Goal: Task Accomplishment & Management: Complete application form

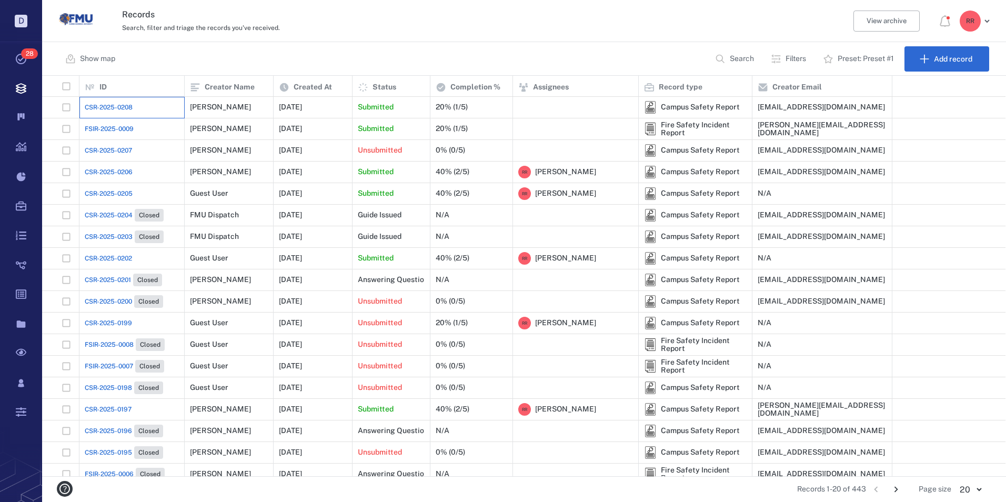
click at [104, 102] on div "CSR-2025-0208" at bounding box center [132, 107] width 94 height 21
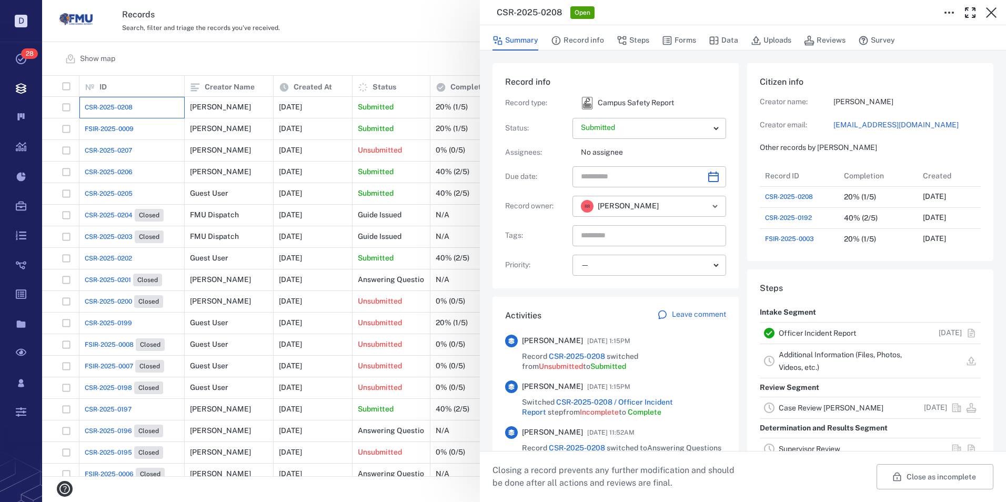
scroll to position [400, 201]
click at [807, 333] on link "Officer Incident Report" at bounding box center [817, 333] width 77 height 8
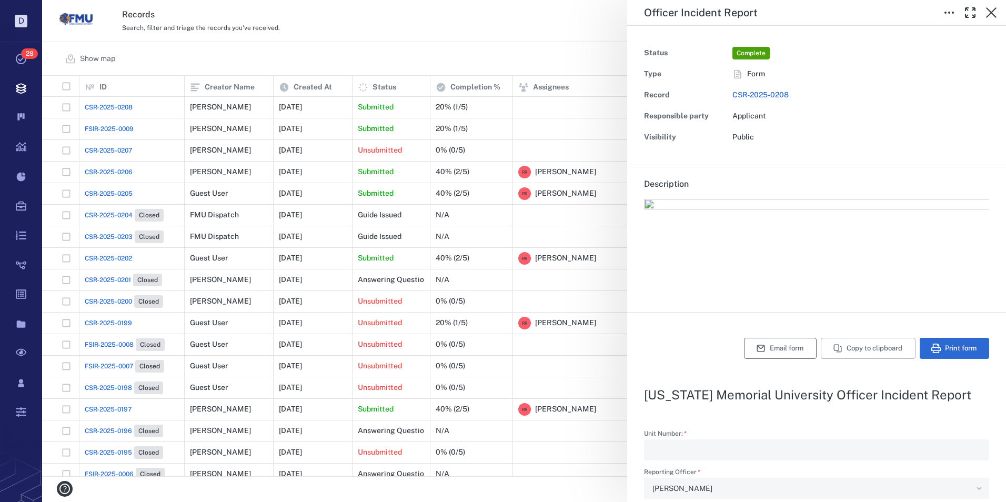
click at [763, 346] on button "Email form" at bounding box center [780, 348] width 73 height 21
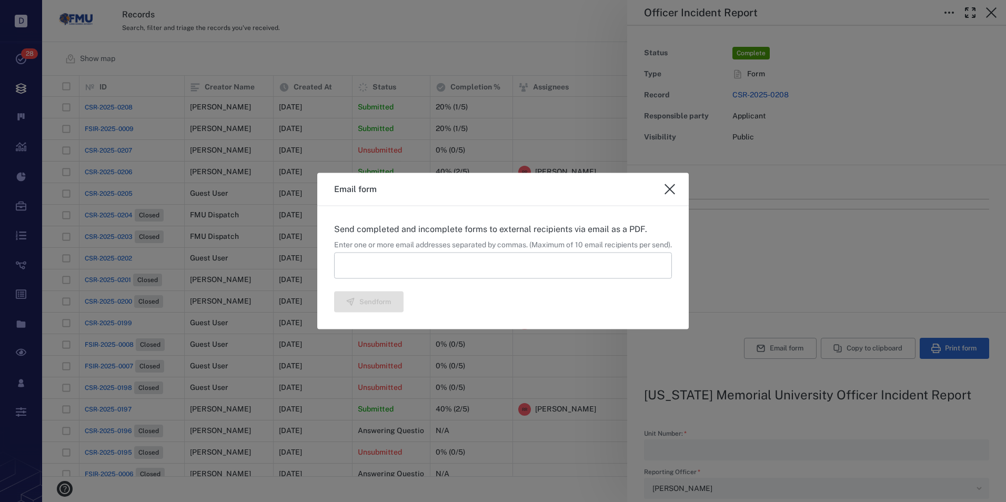
type textarea "*"
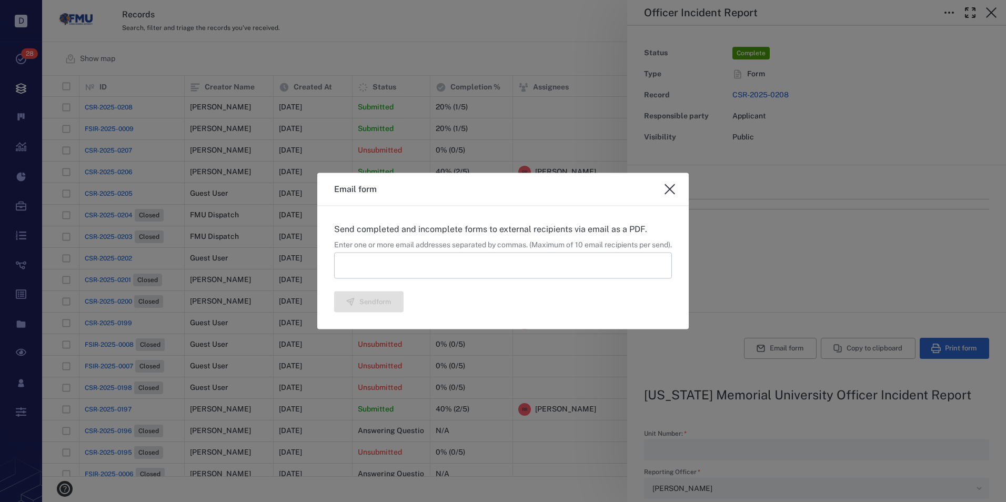
type textarea "*"
click at [520, 271] on input at bounding box center [503, 265] width 338 height 26
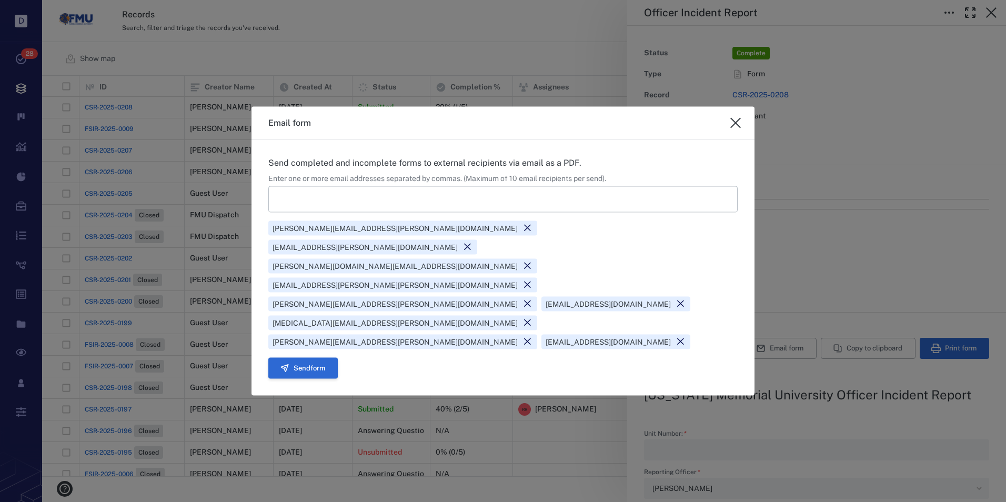
click at [307, 357] on button "Send form" at bounding box center [302, 367] width 69 height 21
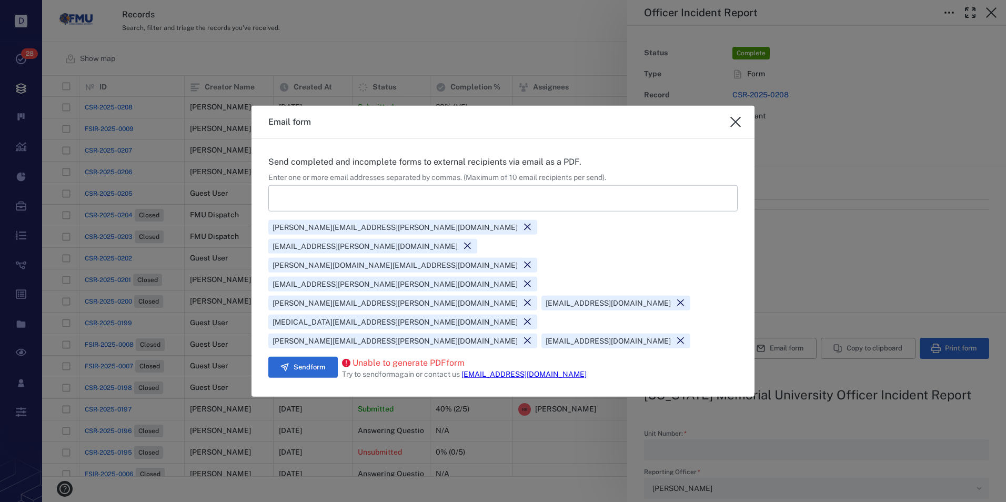
click at [734, 128] on icon "close" at bounding box center [736, 122] width 13 height 13
type textarea "*"
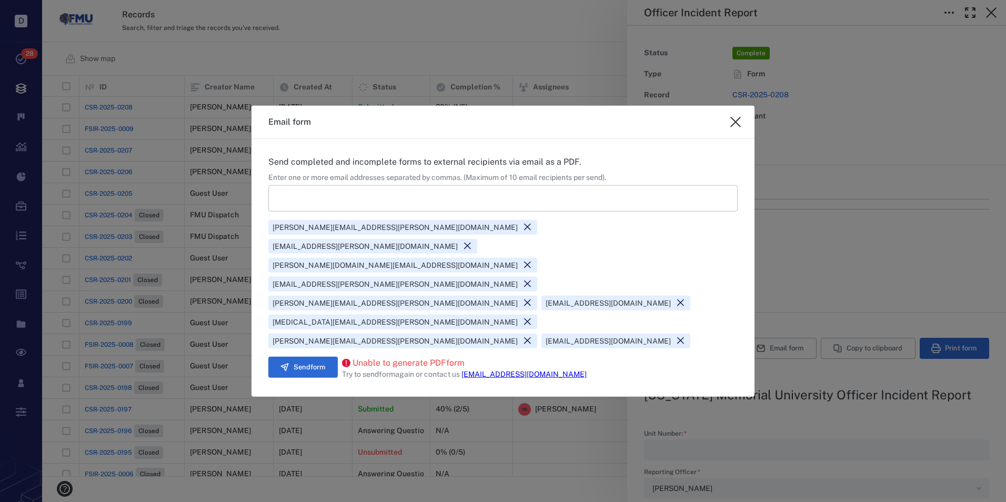
type textarea "*"
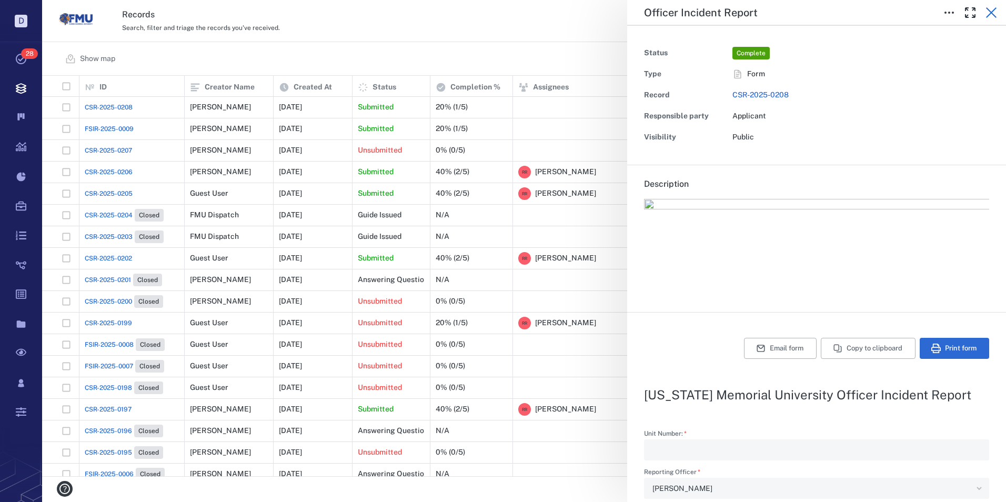
click at [993, 11] on icon "button" at bounding box center [991, 12] width 11 height 11
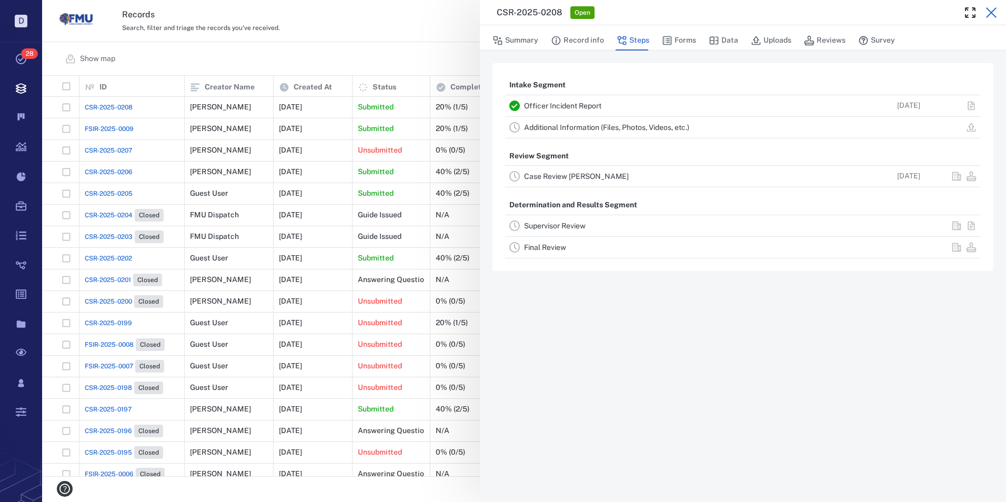
click at [992, 10] on icon "button" at bounding box center [991, 12] width 13 height 13
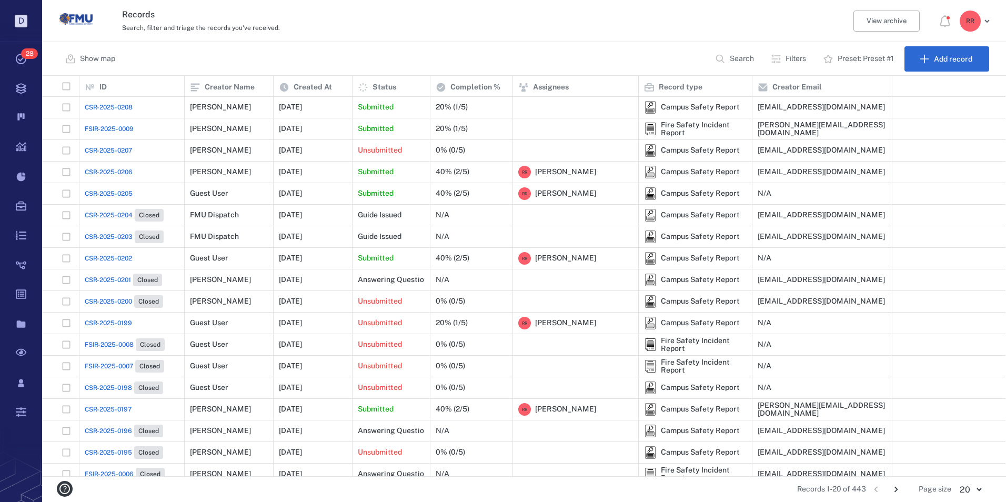
click at [109, 131] on span "FSIR-2025-0009" at bounding box center [109, 128] width 49 height 9
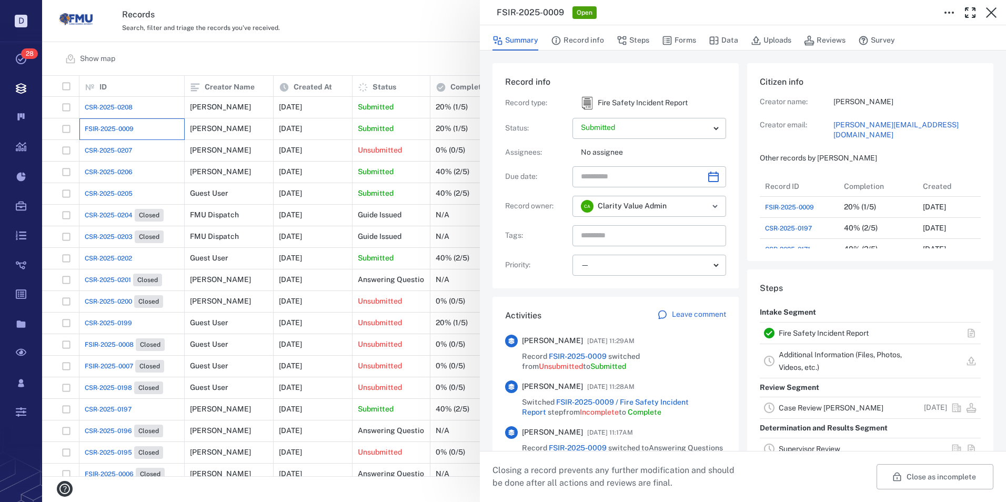
scroll to position [8, 8]
click at [804, 330] on link "Fire Safety Incident Report" at bounding box center [824, 333] width 90 height 8
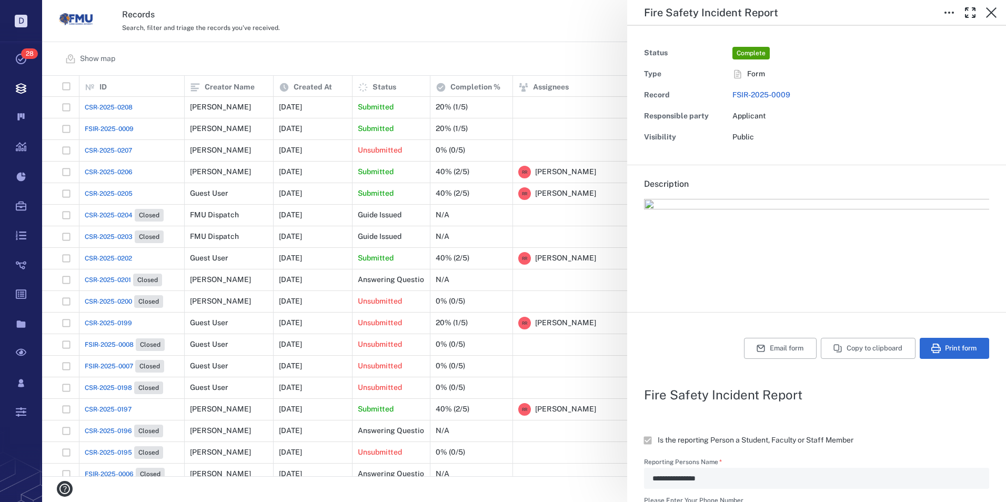
type textarea "*"
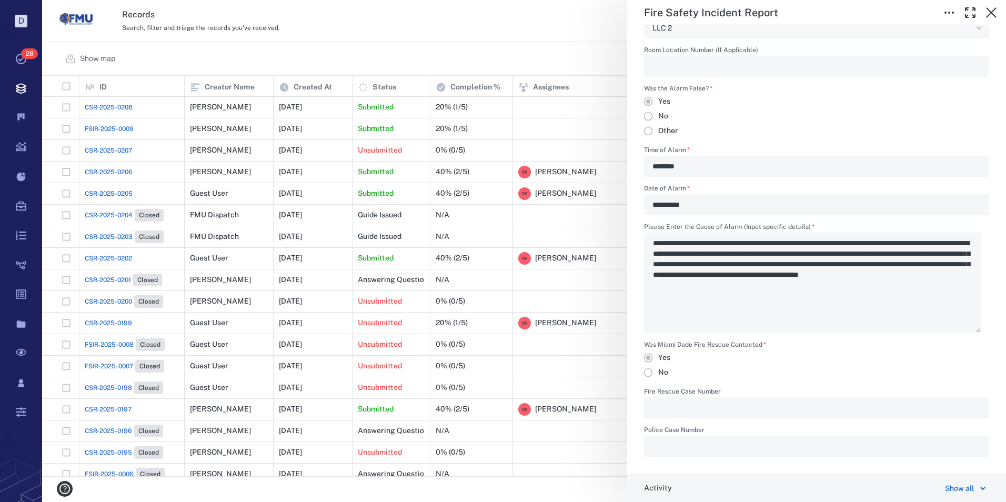
scroll to position [579, 0]
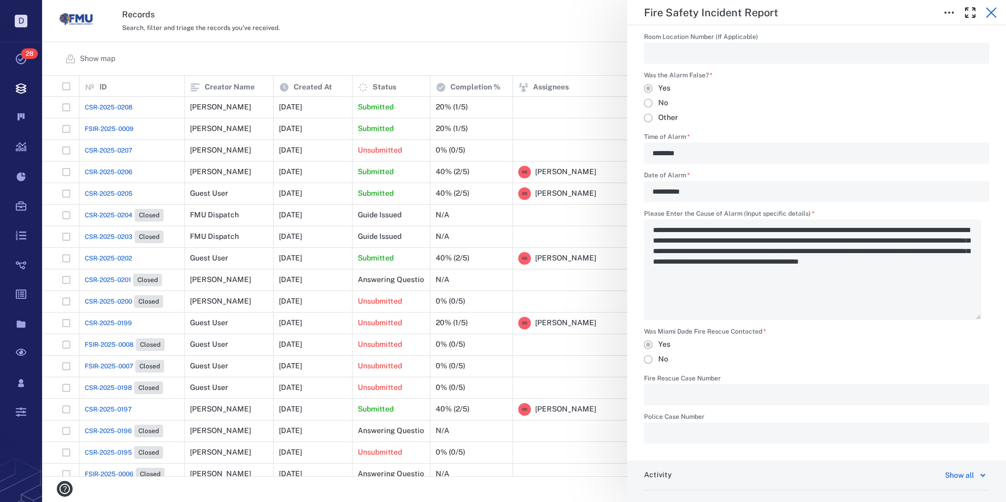
click at [990, 7] on icon "button" at bounding box center [991, 12] width 13 height 13
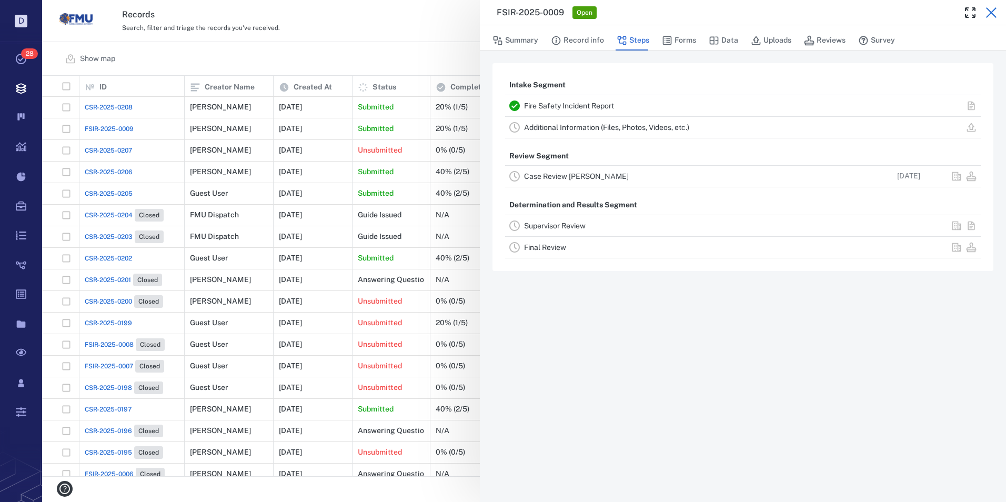
click at [989, 15] on icon "button" at bounding box center [991, 12] width 11 height 11
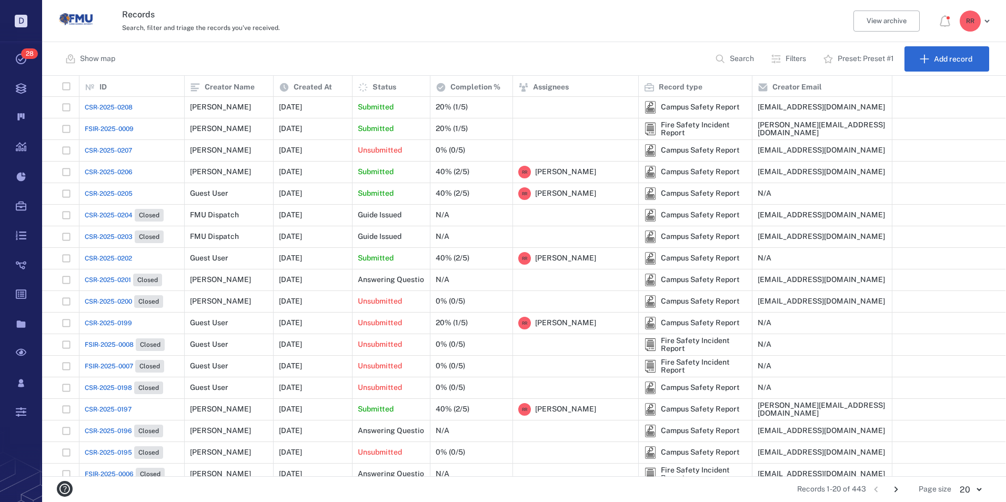
click at [102, 152] on span "CSR-2025-0207" at bounding box center [108, 150] width 47 height 9
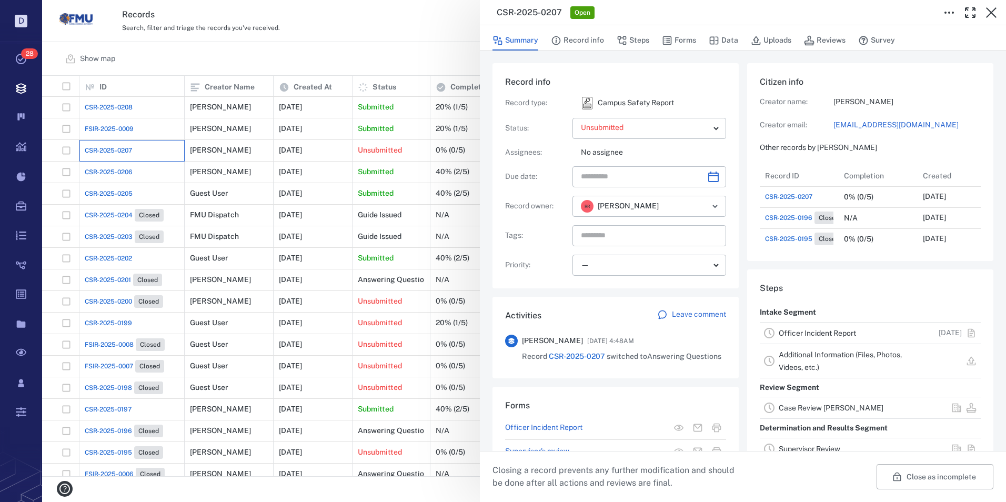
scroll to position [211, 201]
click at [800, 332] on link "Officer Incident Report" at bounding box center [817, 333] width 77 height 8
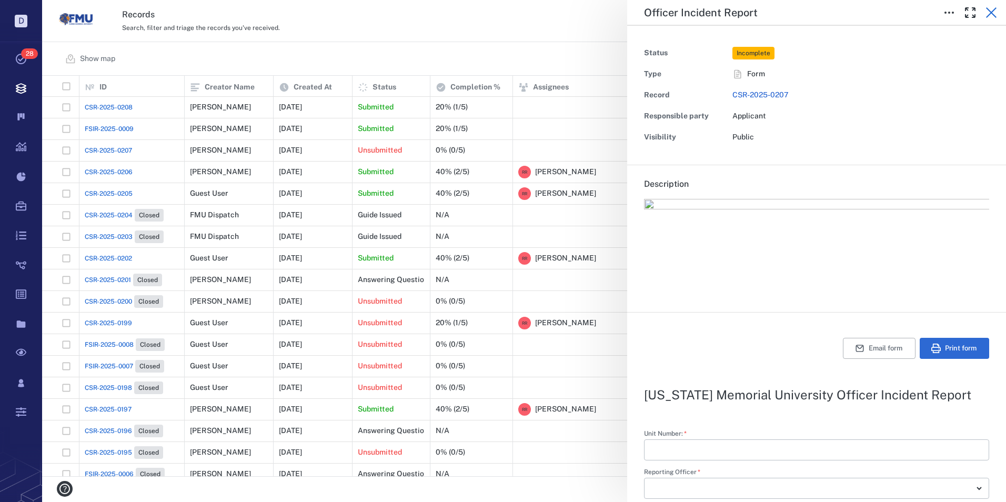
click at [990, 14] on icon "button" at bounding box center [991, 12] width 11 height 11
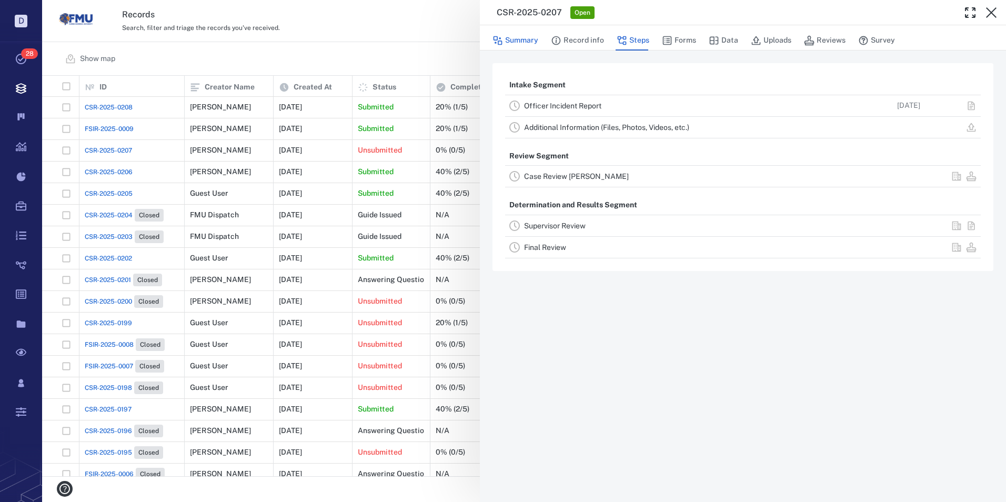
click at [531, 38] on button "Summary" at bounding box center [516, 41] width 46 height 20
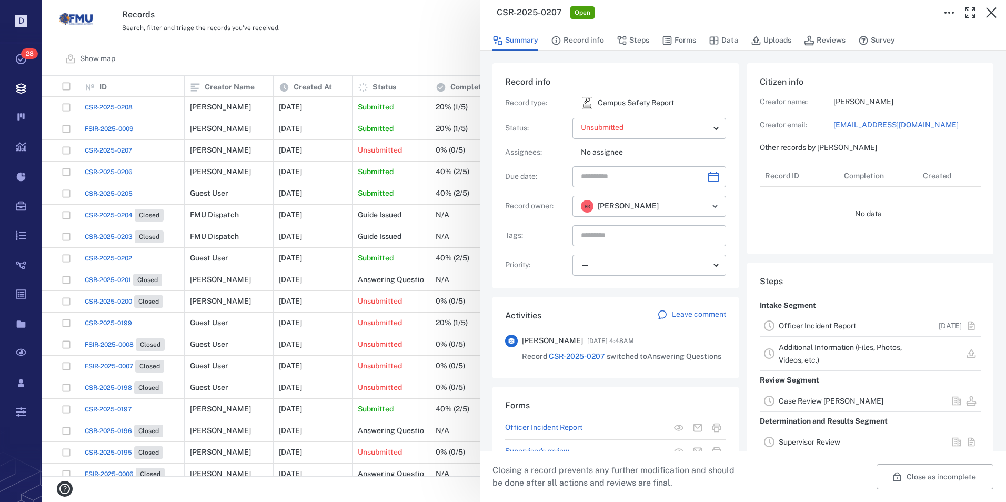
click at [933, 478] on button "Close as incomplete" at bounding box center [935, 476] width 117 height 25
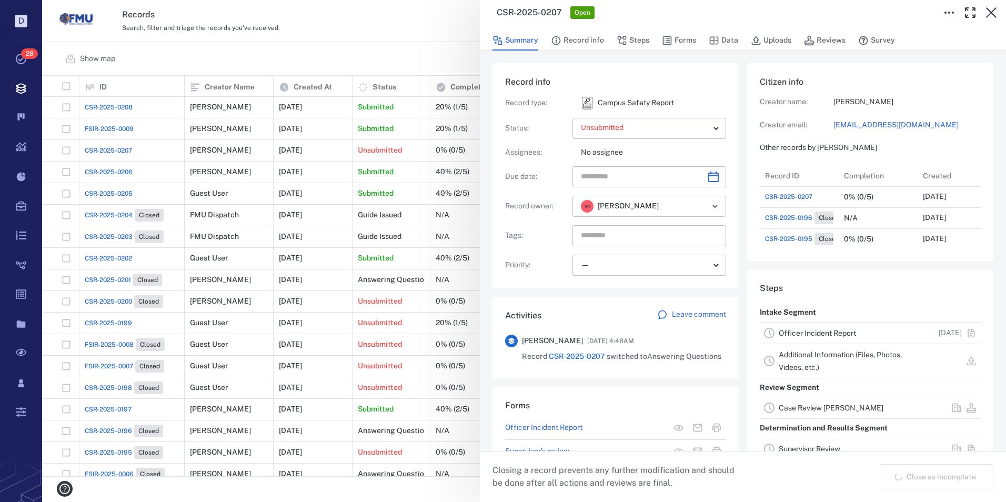
scroll to position [211, 201]
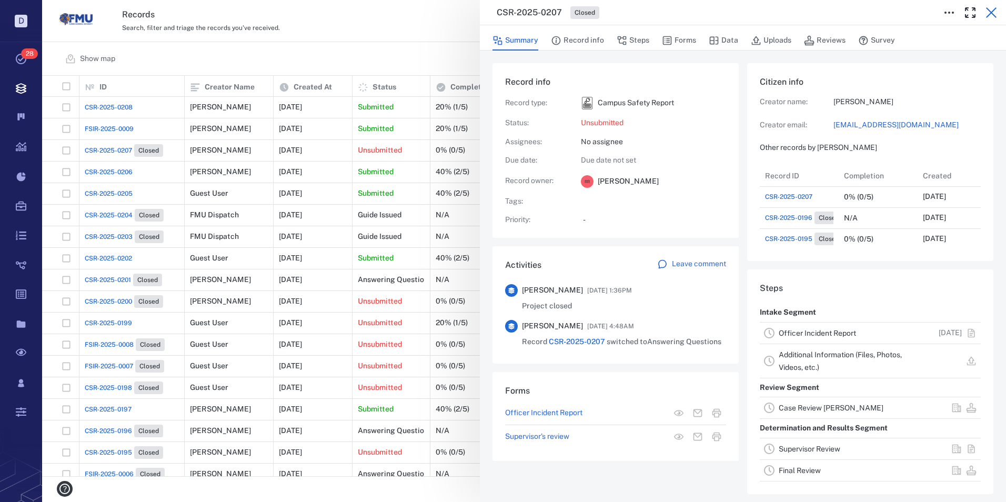
click at [990, 9] on icon "button" at bounding box center [991, 12] width 13 height 13
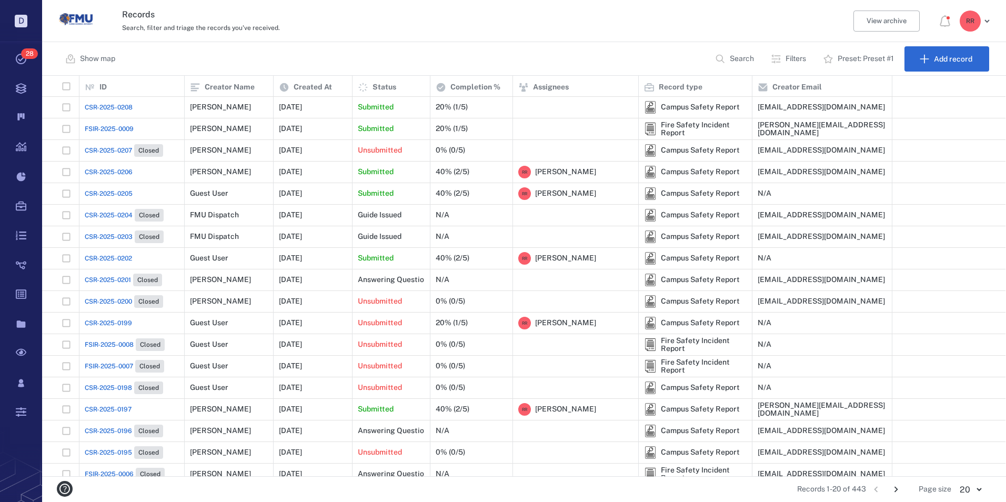
click at [115, 149] on span "CSR-2025-0207" at bounding box center [108, 150] width 47 height 9
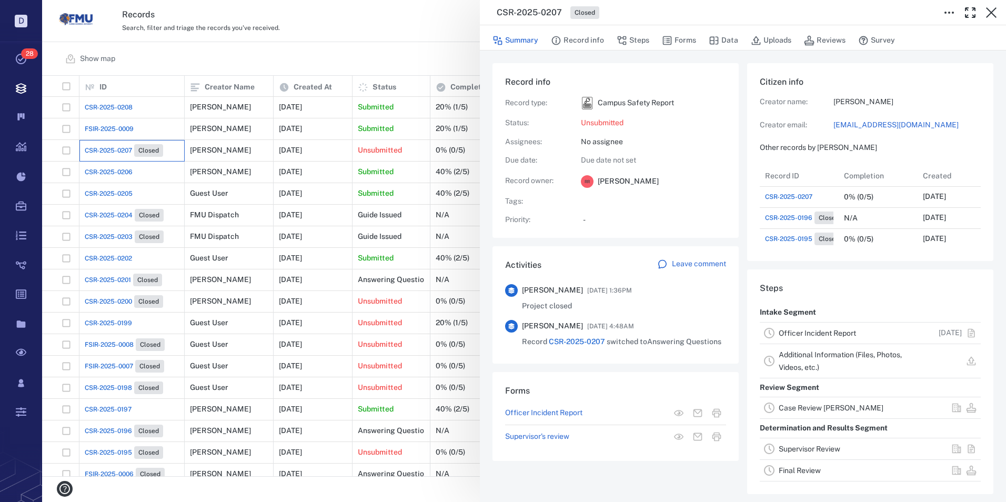
scroll to position [211, 201]
click at [828, 330] on link "Officer Incident Report" at bounding box center [817, 333] width 77 height 8
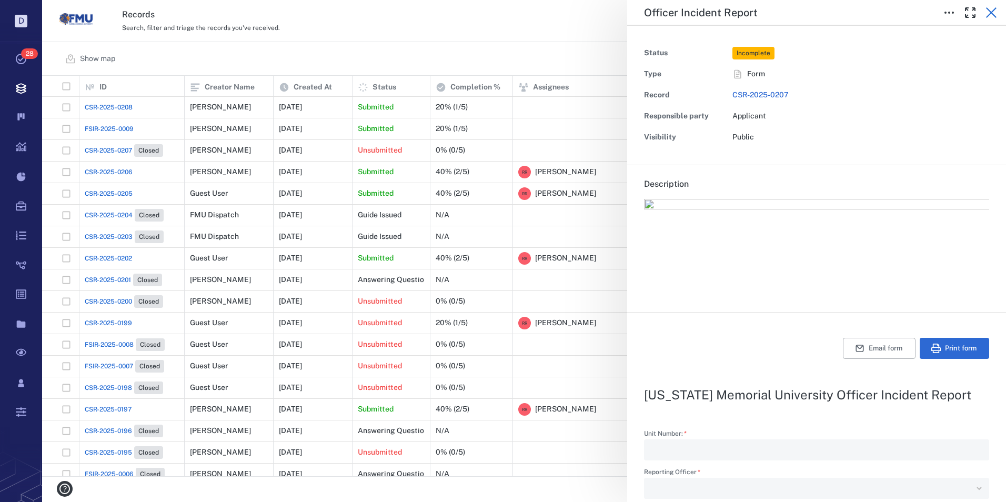
click at [993, 14] on icon "button" at bounding box center [991, 12] width 11 height 11
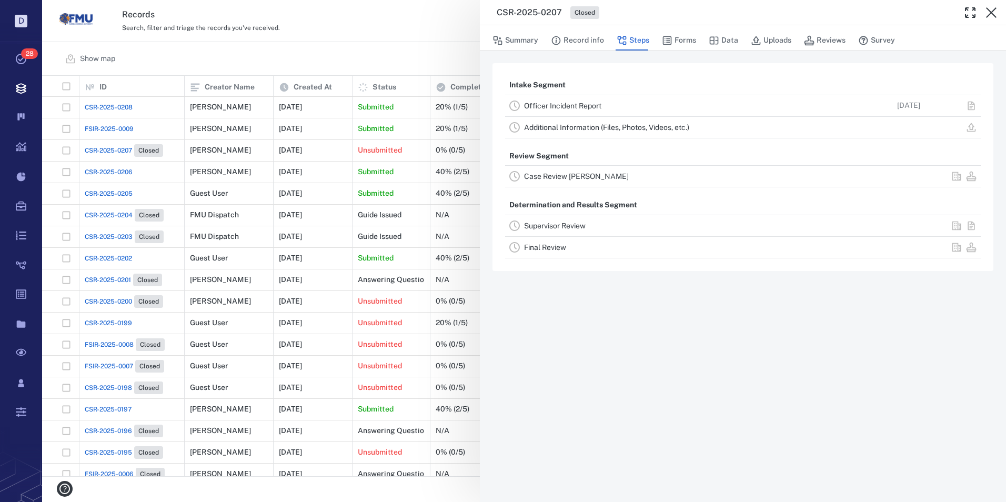
click at [565, 178] on link "Case Review [PERSON_NAME]" at bounding box center [576, 176] width 105 height 8
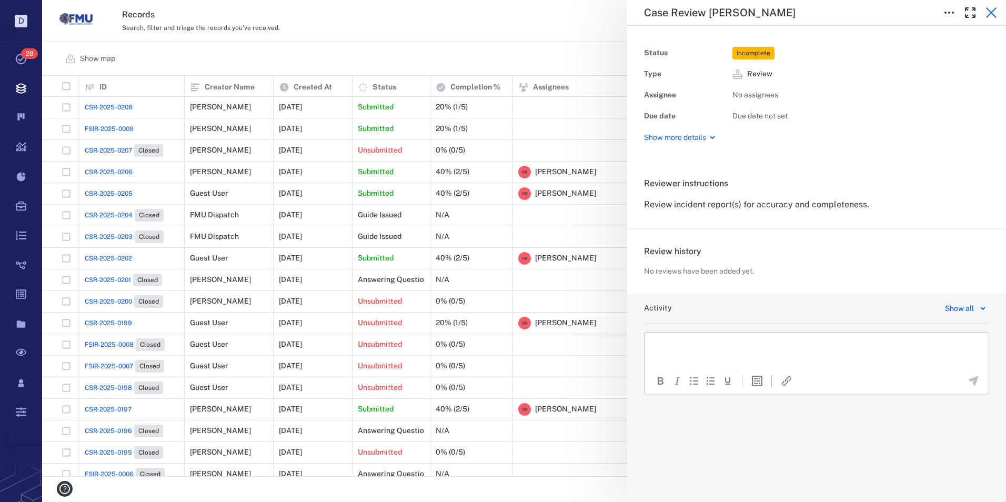
click at [993, 12] on icon "button" at bounding box center [991, 12] width 11 height 11
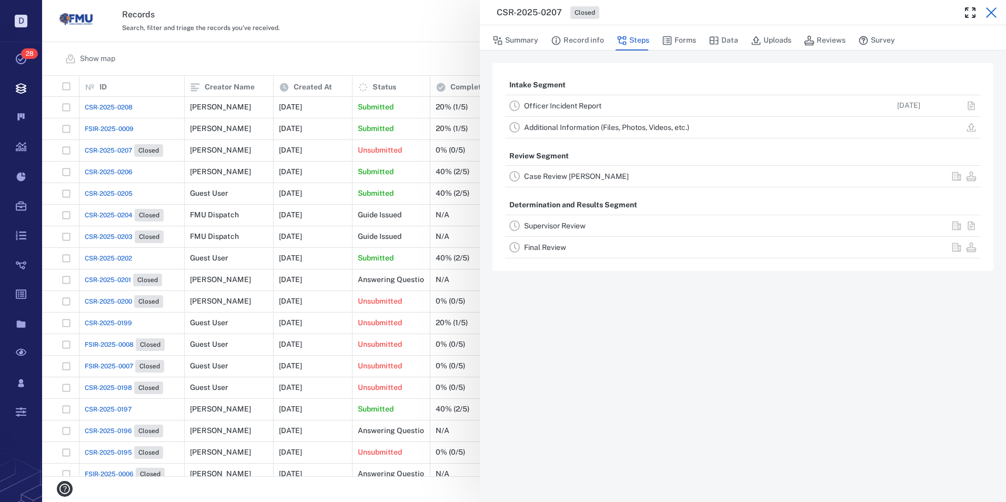
click at [990, 12] on icon "button" at bounding box center [991, 12] width 11 height 11
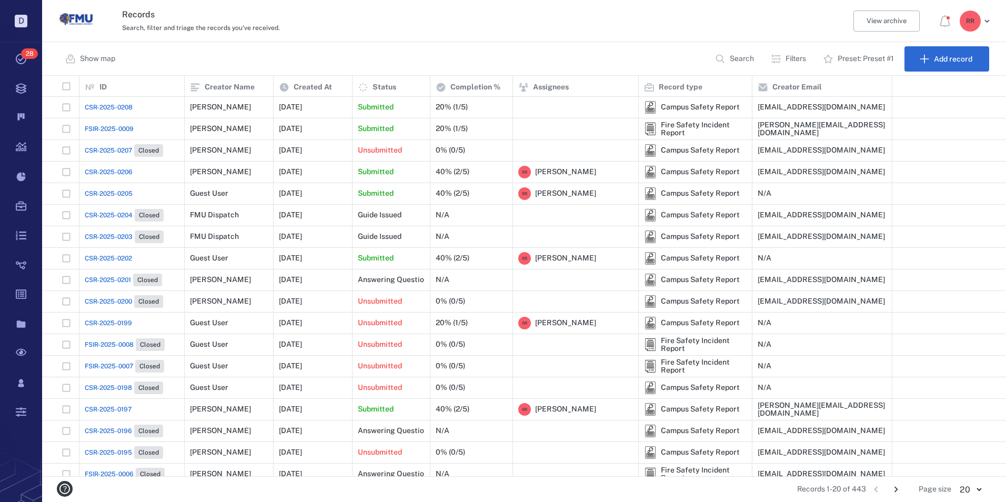
click at [101, 127] on span "FSIR-2025-0009" at bounding box center [109, 128] width 49 height 9
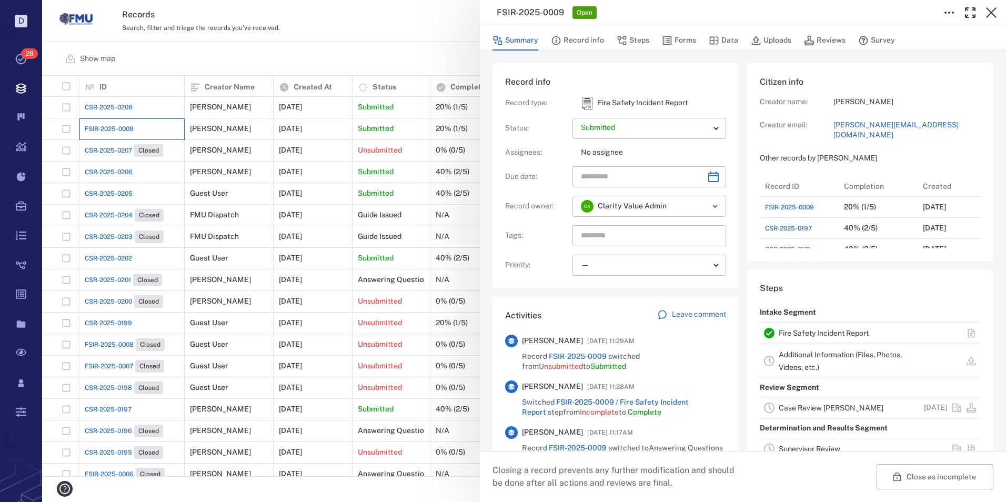
scroll to position [53, 0]
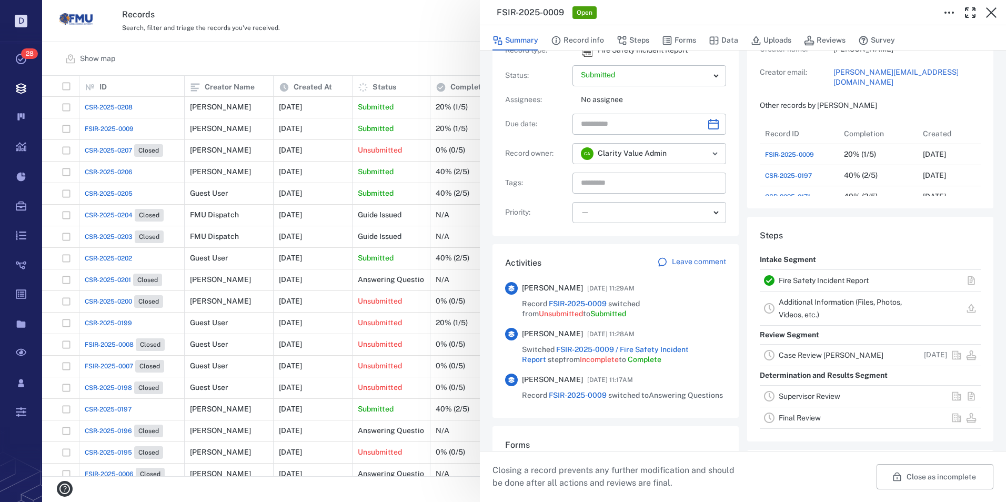
click at [788, 415] on link "Final Review" at bounding box center [800, 418] width 42 height 8
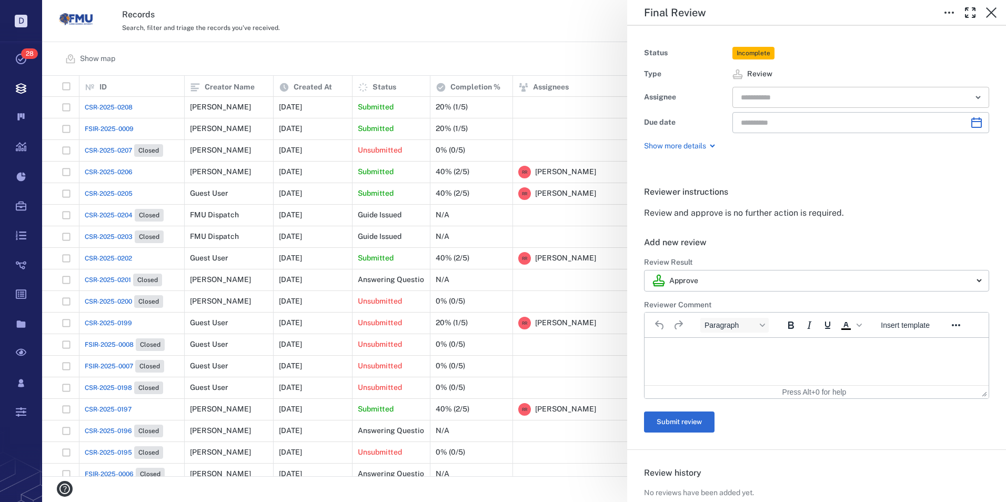
click at [775, 93] on input "text" at bounding box center [849, 97] width 218 height 15
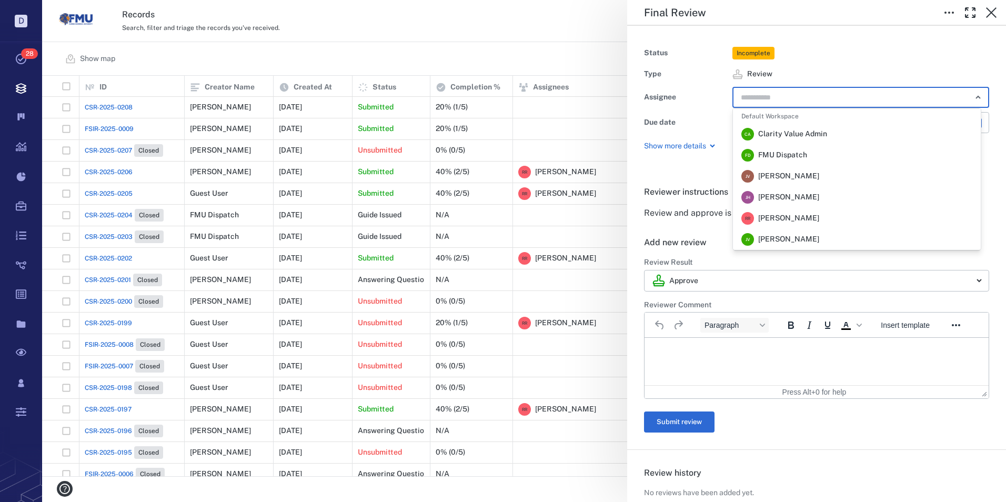
click at [781, 220] on span "[PERSON_NAME]" at bounding box center [789, 218] width 61 height 11
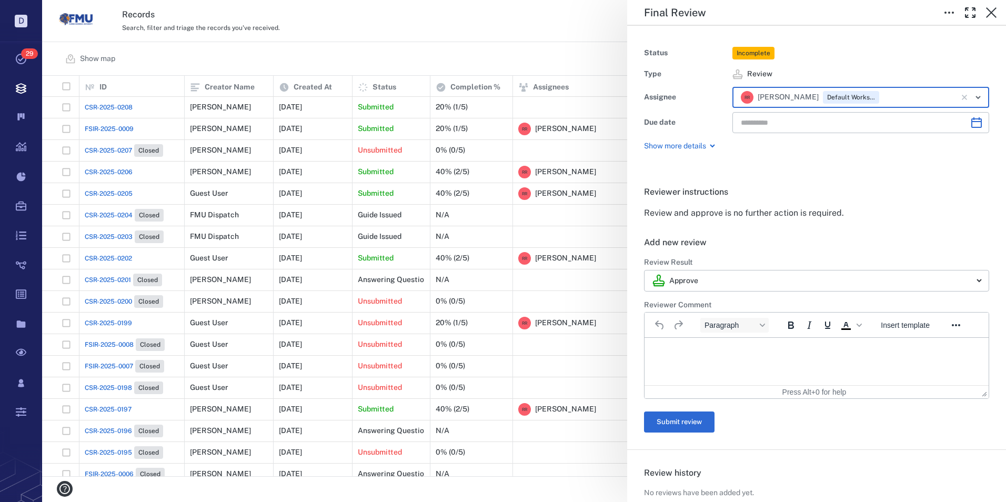
click at [687, 347] on p "Rich Text Area. Press ALT-0 for help." at bounding box center [817, 350] width 326 height 9
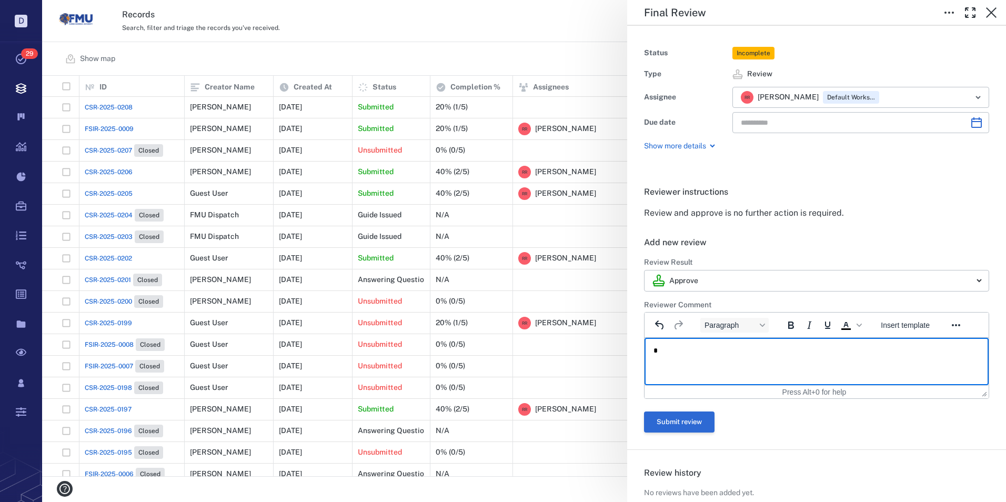
click at [681, 417] on button "Submit review" at bounding box center [679, 422] width 71 height 21
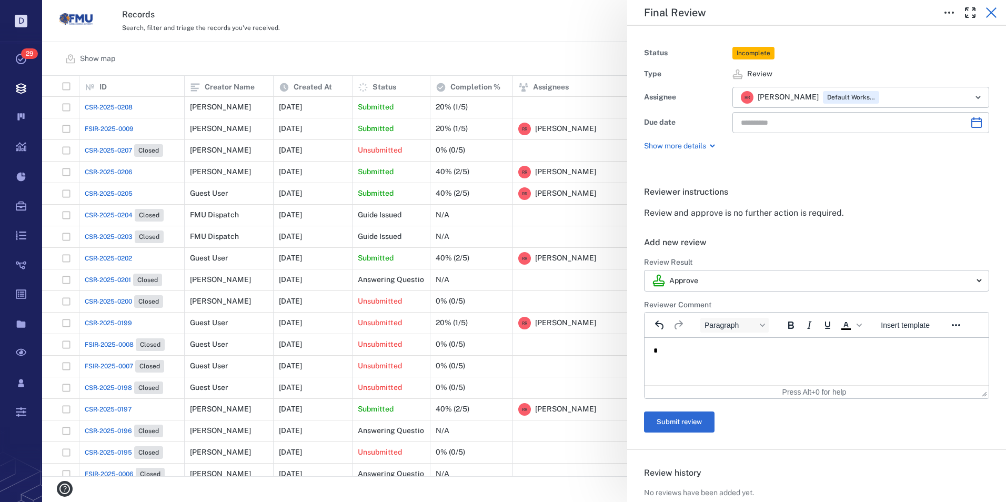
click at [987, 8] on icon "button" at bounding box center [991, 12] width 11 height 11
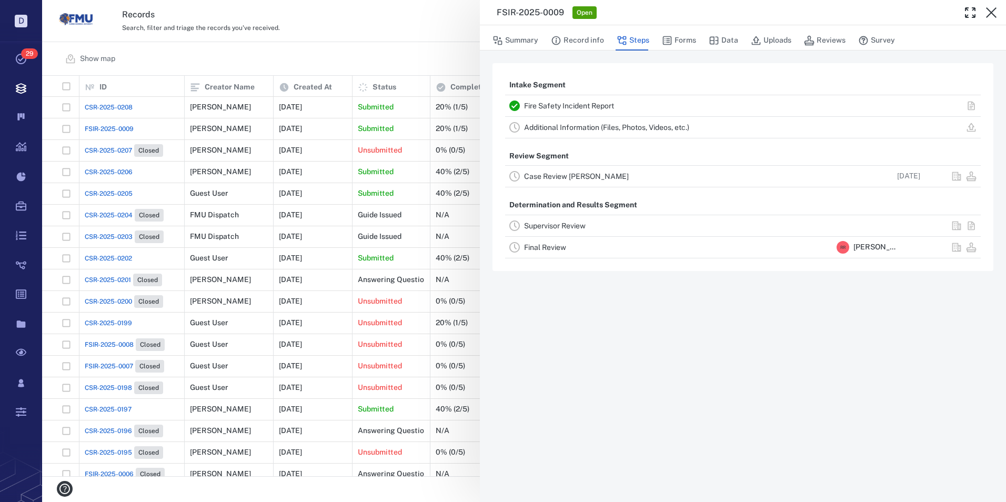
click at [545, 175] on link "Case Review [PERSON_NAME]" at bounding box center [576, 176] width 105 height 8
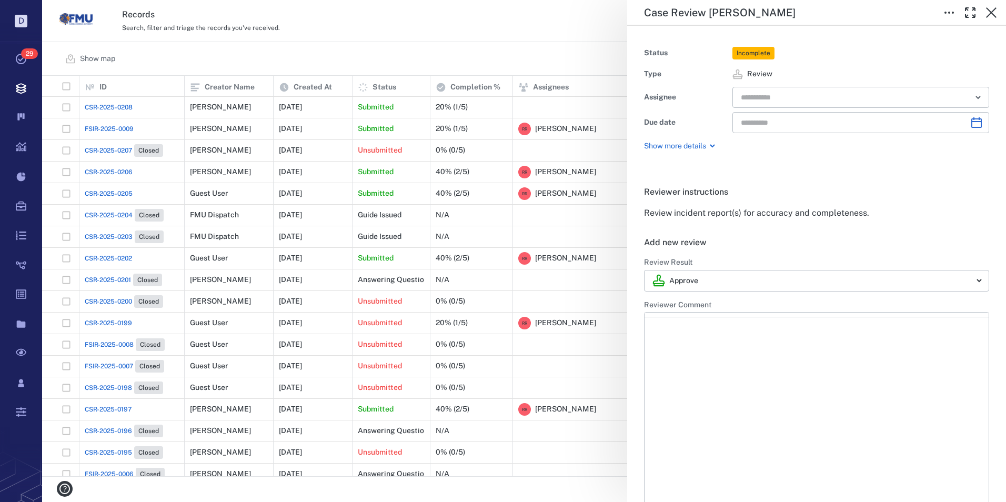
type input "**********"
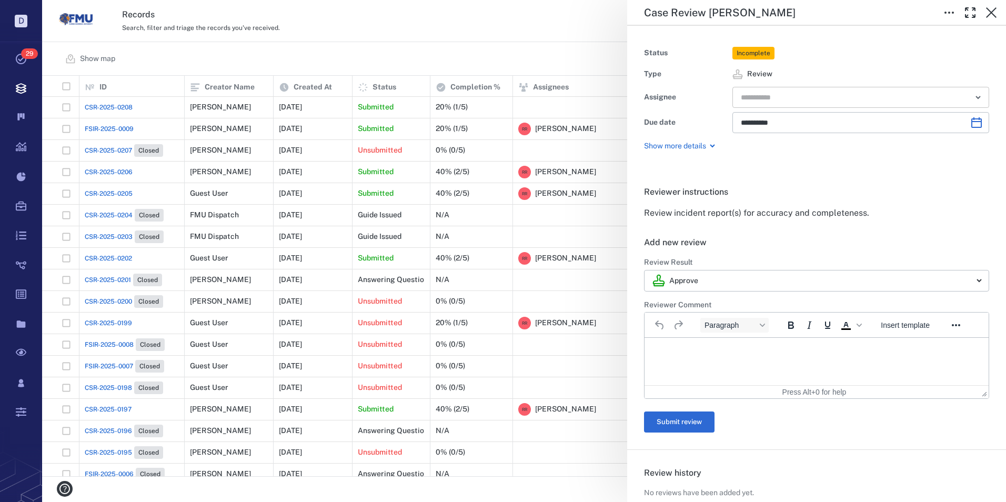
click at [775, 94] on input "text" at bounding box center [849, 97] width 218 height 15
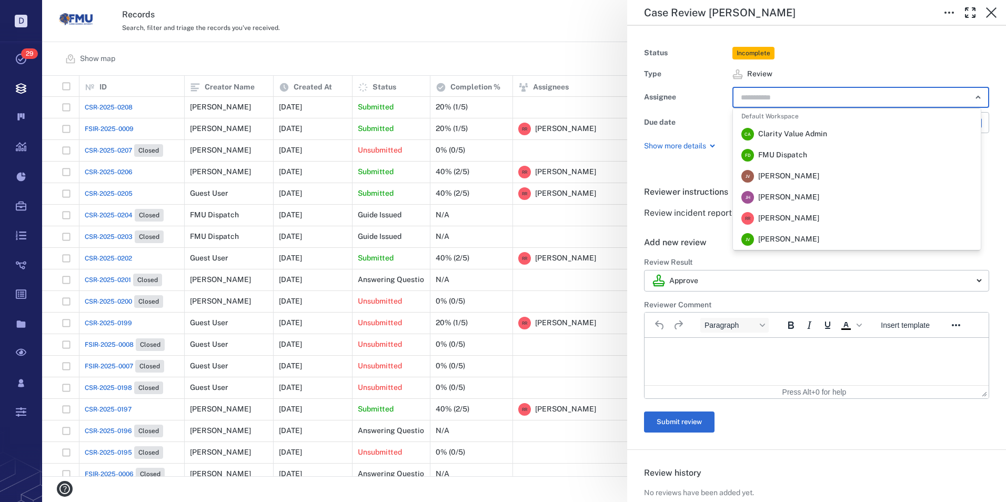
click at [766, 215] on span "[PERSON_NAME]" at bounding box center [789, 218] width 61 height 11
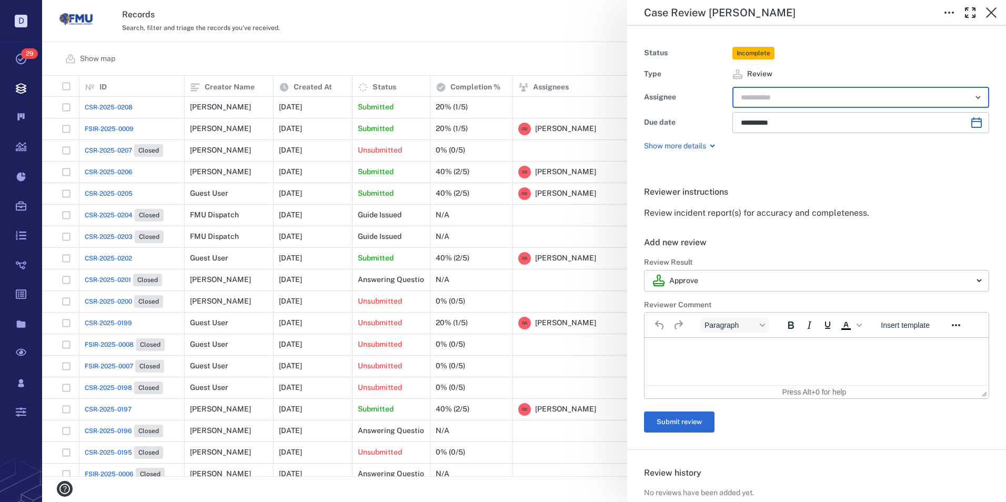
click at [669, 342] on html at bounding box center [817, 351] width 344 height 26
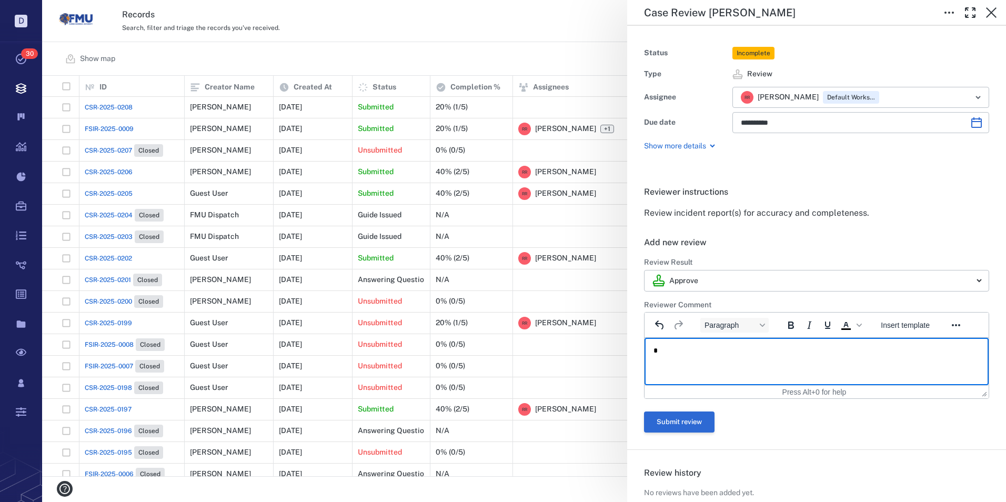
click at [681, 422] on button "Submit review" at bounding box center [679, 422] width 71 height 21
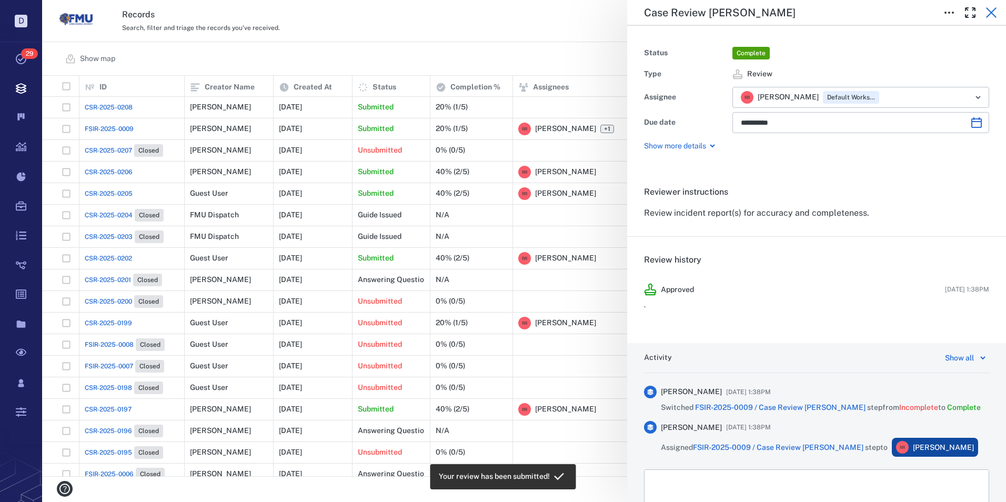
click at [991, 11] on icon "button" at bounding box center [991, 12] width 13 height 13
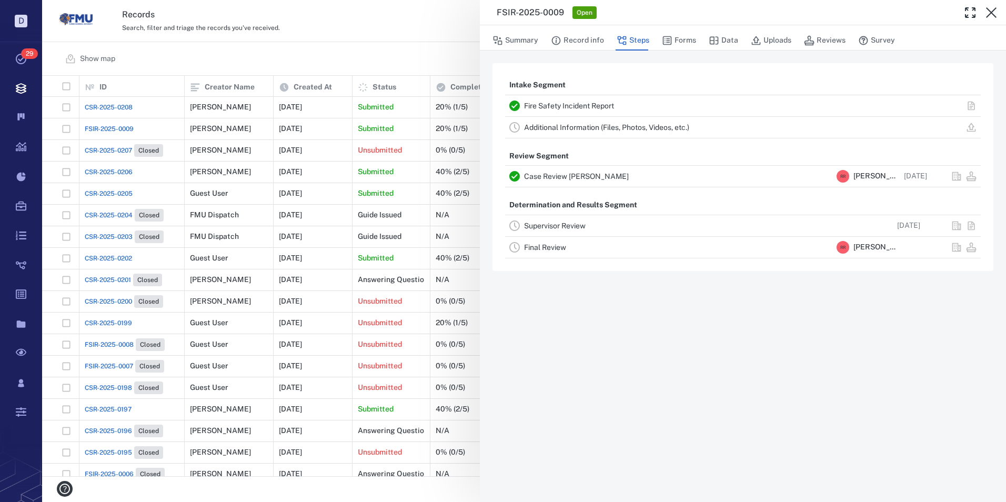
click at [544, 247] on link "Final Review" at bounding box center [545, 247] width 42 height 8
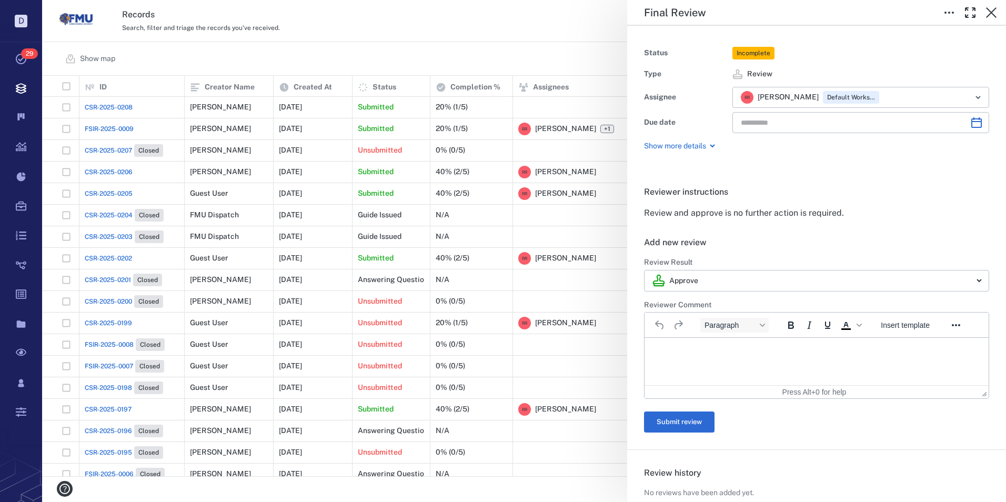
click at [679, 348] on p "Rich Text Area. Press ALT-0 for help." at bounding box center [817, 350] width 326 height 9
click at [660, 422] on button "Submit review" at bounding box center [679, 422] width 71 height 21
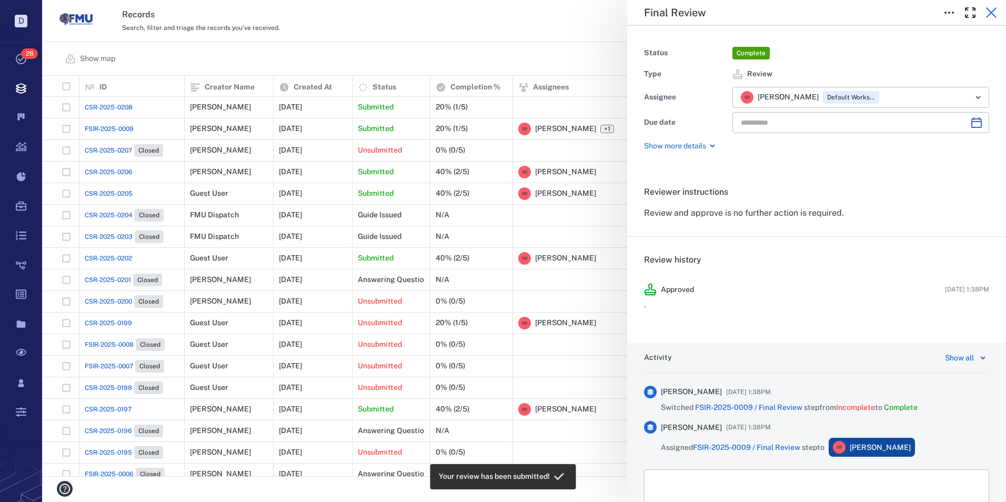
click at [990, 8] on icon "button" at bounding box center [991, 12] width 13 height 13
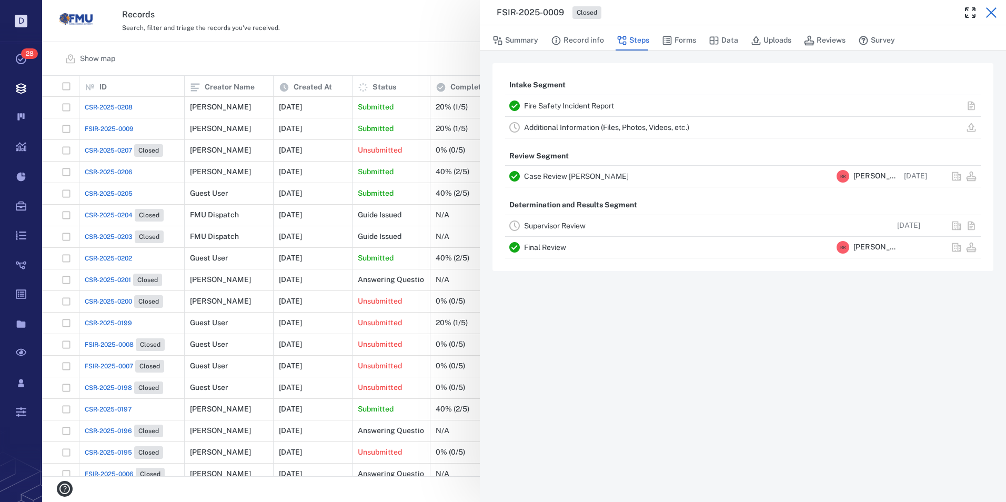
click at [991, 8] on icon "button" at bounding box center [991, 12] width 13 height 13
